Goal: Find specific page/section

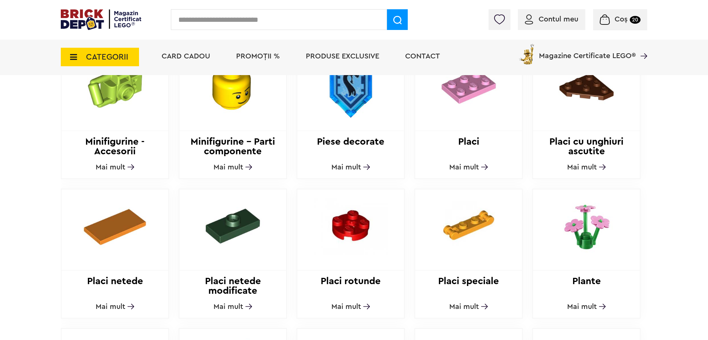
click at [277, 19] on input "text" at bounding box center [279, 19] width 216 height 21
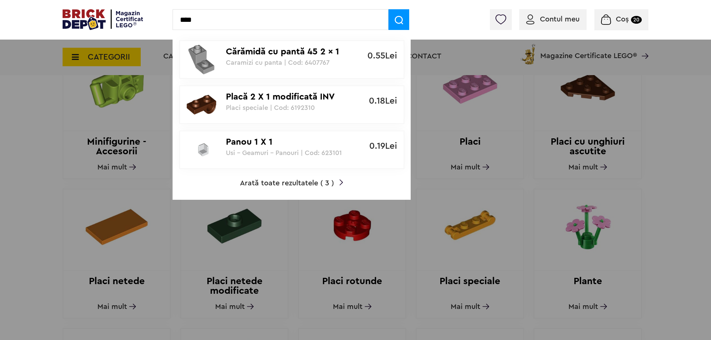
type input "****"
click at [300, 183] on span "Arată toate rezultatele ( 3 )" at bounding box center [287, 183] width 94 height 7
